Goal: Information Seeking & Learning: Learn about a topic

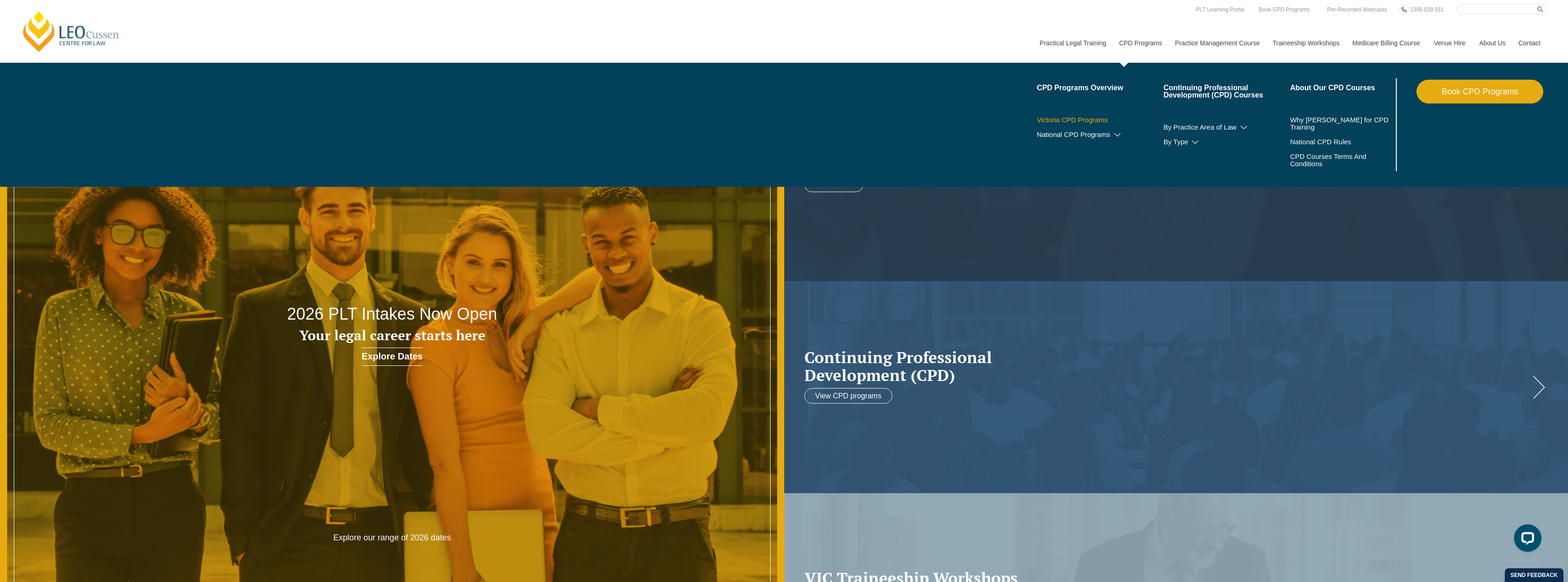
click at [1090, 118] on link "Victoria CPD Programs" at bounding box center [1101, 120] width 127 height 7
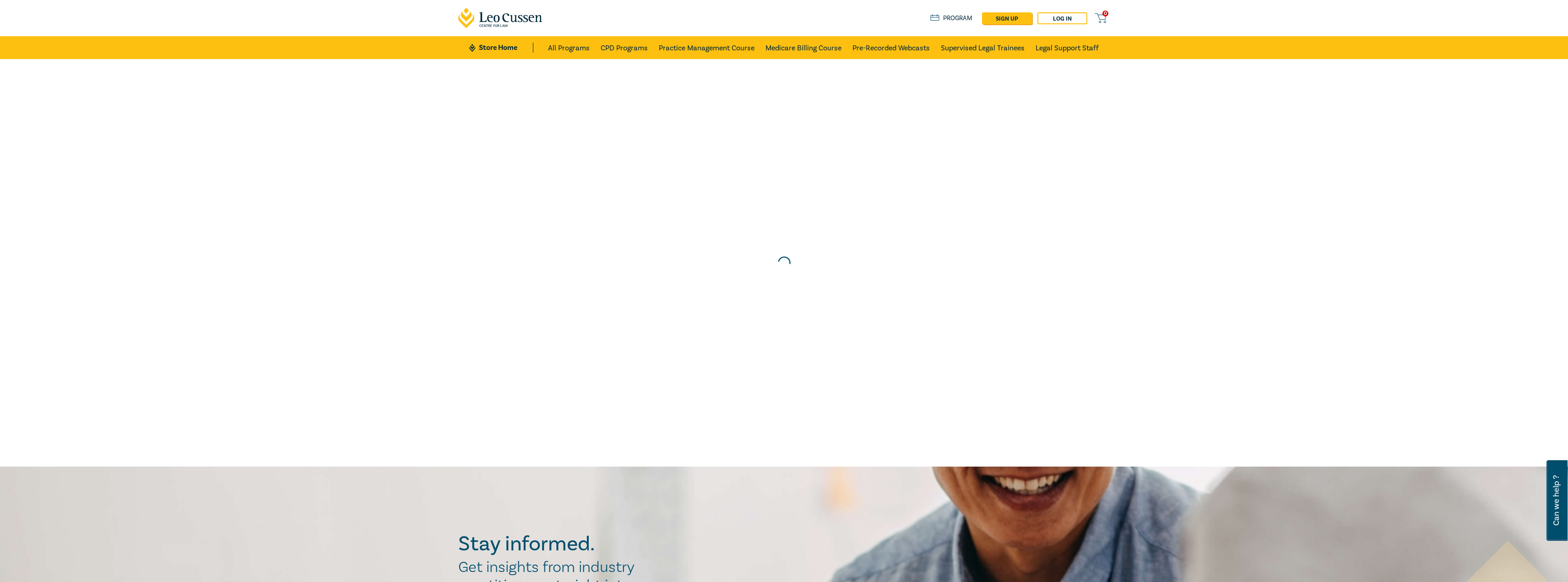
click at [513, 51] on link "Store Home" at bounding box center [501, 47] width 64 height 10
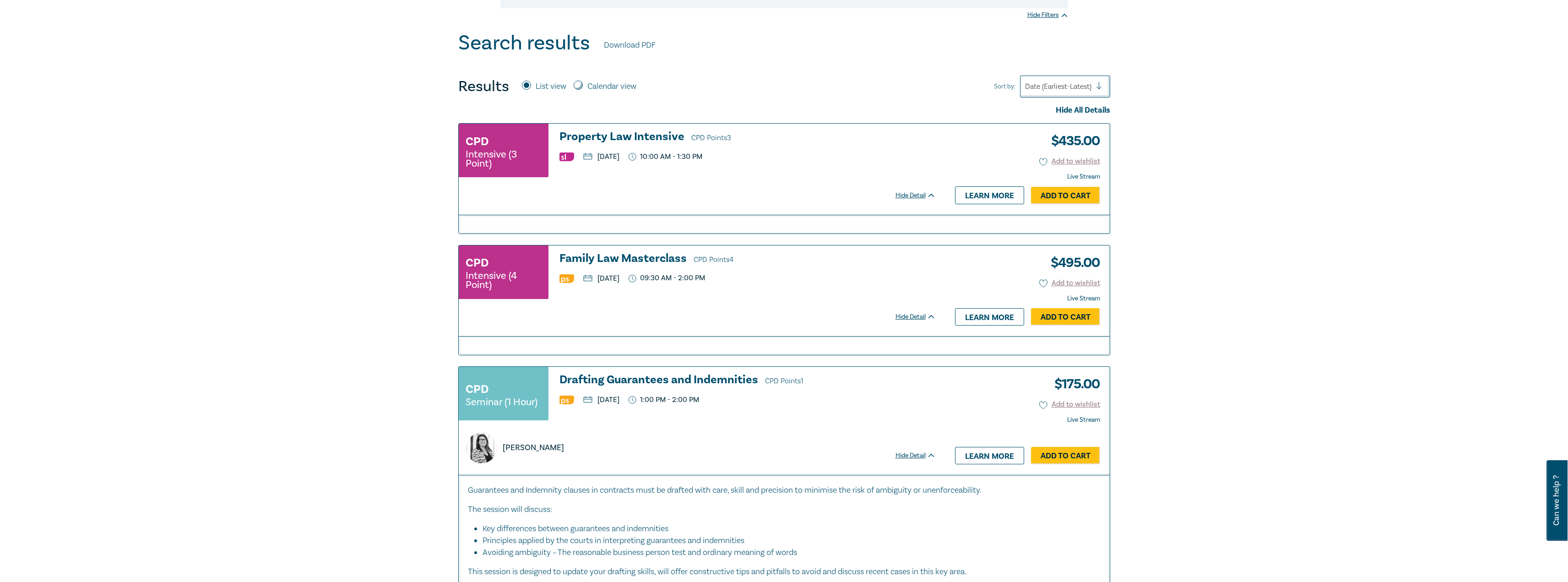
scroll to position [223, 0]
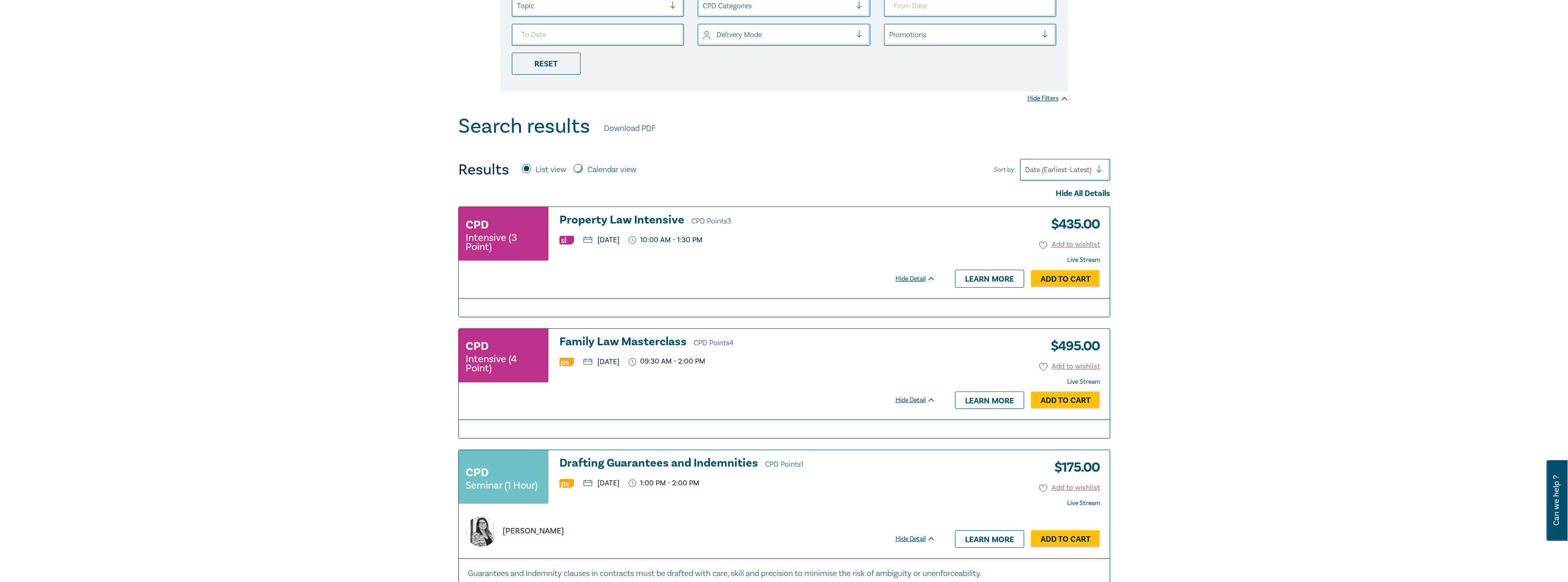
click at [634, 219] on h3 "Property Law Intensive CPD Points 3" at bounding box center [747, 220] width 376 height 14
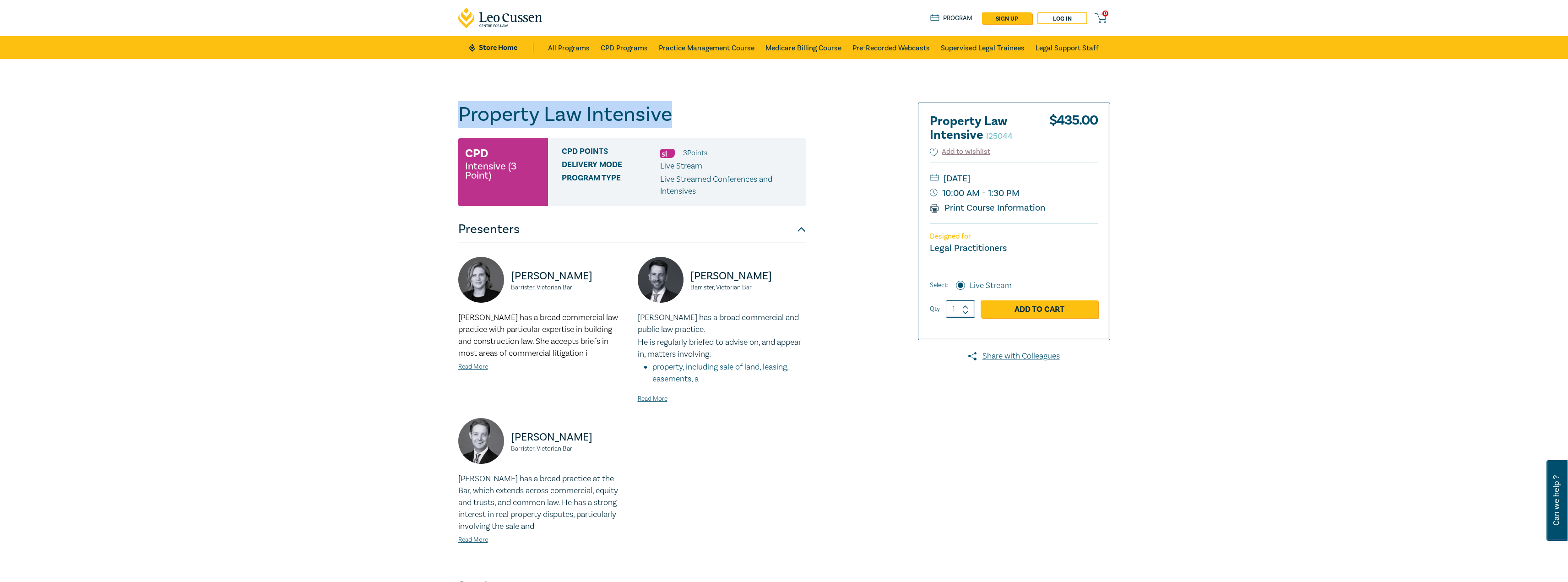
drag, startPoint x: 669, startPoint y: 116, endPoint x: 453, endPoint y: 116, distance: 216.0
click at [453, 116] on div "Property Law Intensive I25044 CPD Intensive (3 Point) CPD Points 3 Point s Deli…" at bounding box center [674, 351] width 442 height 498
copy h1 "Property Law Intensive"
